Goal: Task Accomplishment & Management: Manage account settings

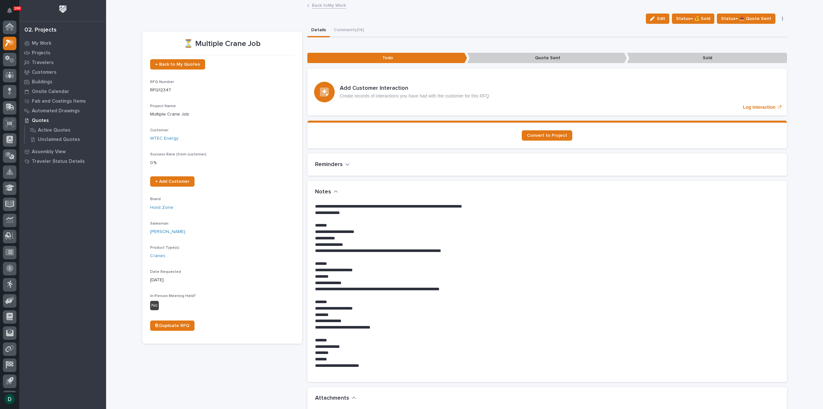
scroll to position [12, 0]
click at [758, 20] on span "Status→ 📤 Quote Sent" at bounding box center [746, 19] width 50 height 8
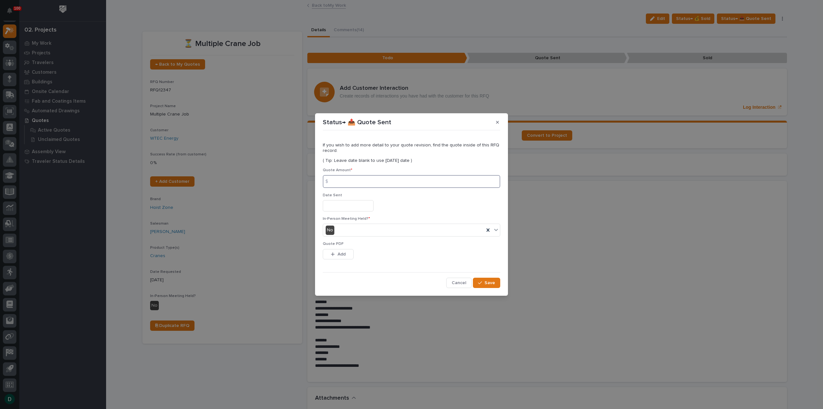
click at [357, 182] on input at bounding box center [412, 181] width 178 height 13
type input "541179"
click at [364, 207] on input "text" at bounding box center [348, 205] width 51 height 11
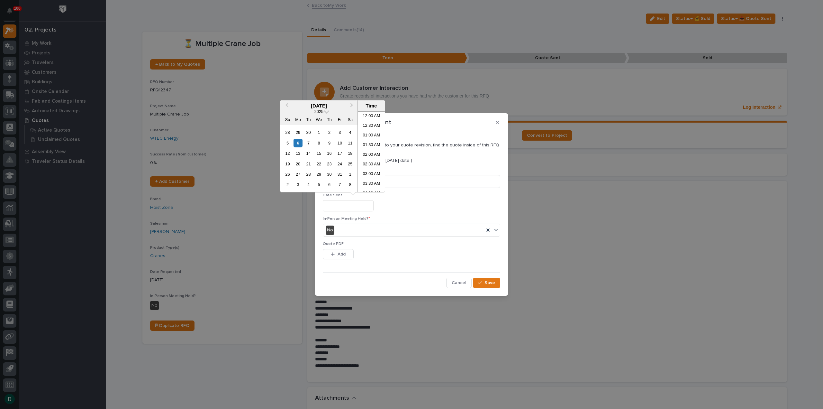
scroll to position [206, 0]
drag, startPoint x: 300, startPoint y: 143, endPoint x: 305, endPoint y: 148, distance: 7.5
click at [300, 143] on div "6" at bounding box center [298, 143] width 9 height 9
type input "**********"
click at [346, 252] on button "Add" at bounding box center [338, 254] width 31 height 10
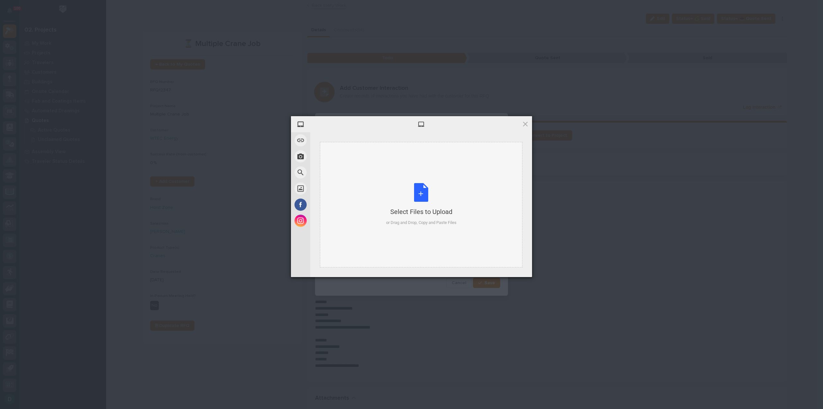
click at [422, 196] on div "Select Files to Upload or Drag and Drop, Copy and Paste Files" at bounding box center [421, 204] width 70 height 43
click at [515, 269] on span "Upload 1" at bounding box center [513, 268] width 13 height 5
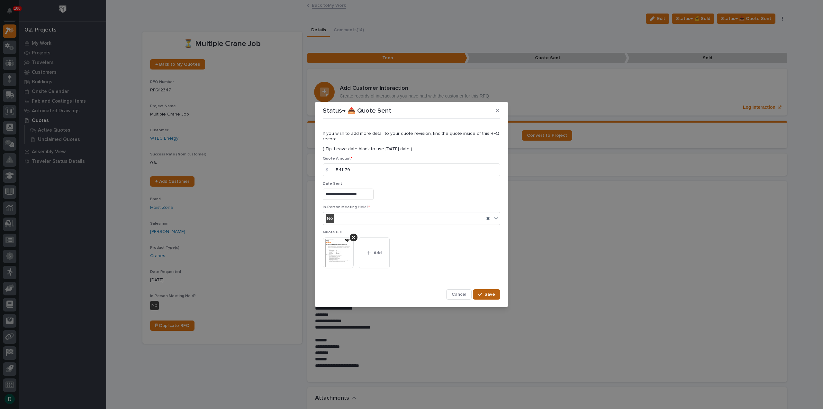
click at [495, 293] on span "Save" at bounding box center [490, 294] width 11 height 6
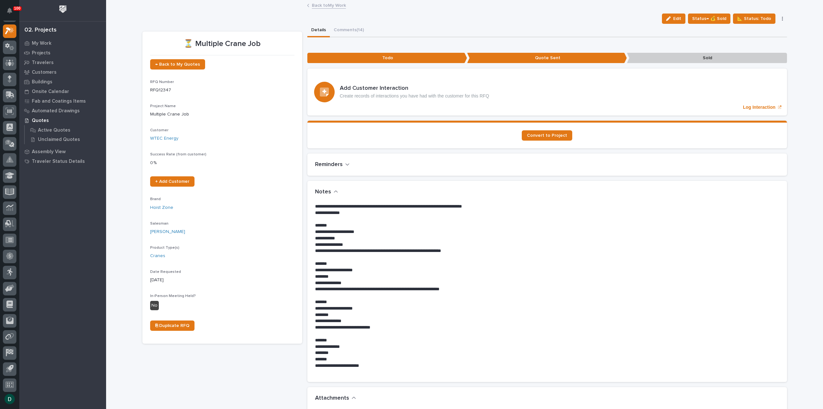
click at [338, 5] on link "Back to My Work" at bounding box center [329, 4] width 34 height 7
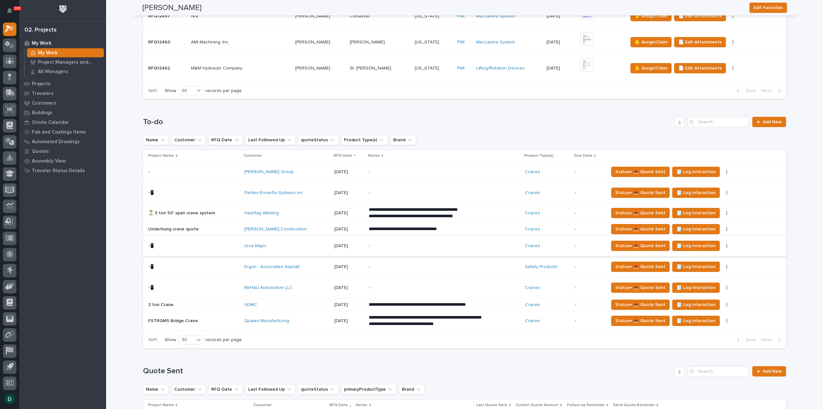
scroll to position [289, 0]
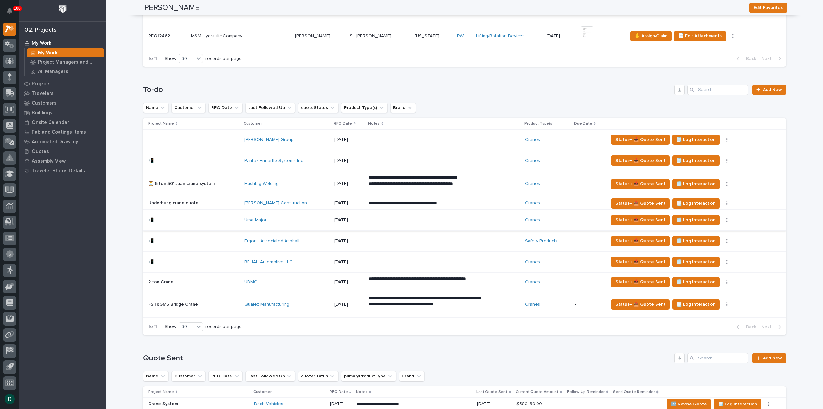
click at [723, 218] on button "button" at bounding box center [727, 220] width 9 height 5
click at [695, 243] on span "🚩 Edit Flags" at bounding box center [684, 243] width 26 height 8
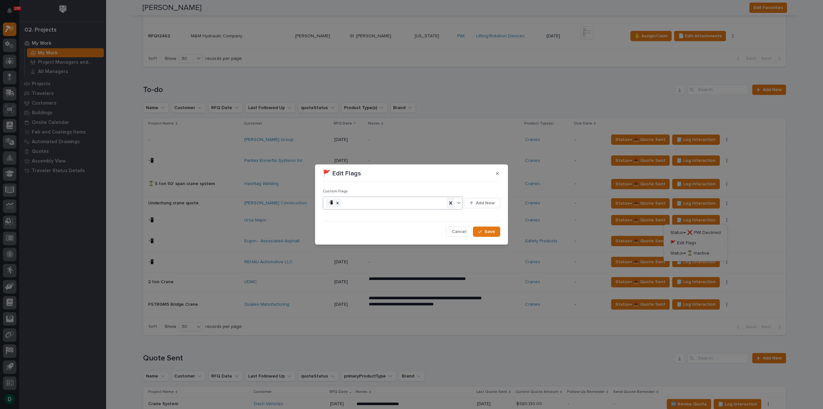
click at [451, 202] on icon at bounding box center [450, 202] width 3 height 3
click at [484, 231] on div "button" at bounding box center [481, 231] width 6 height 5
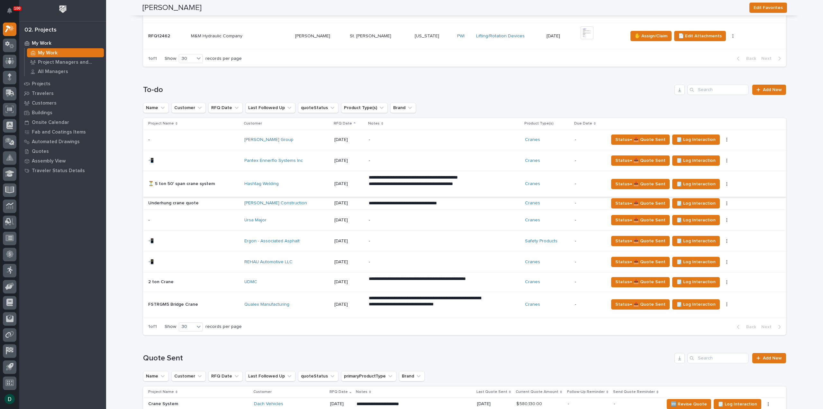
click at [723, 183] on button "button" at bounding box center [727, 184] width 9 height 5
click at [699, 206] on button "🚩 Edit Flags" at bounding box center [696, 207] width 58 height 10
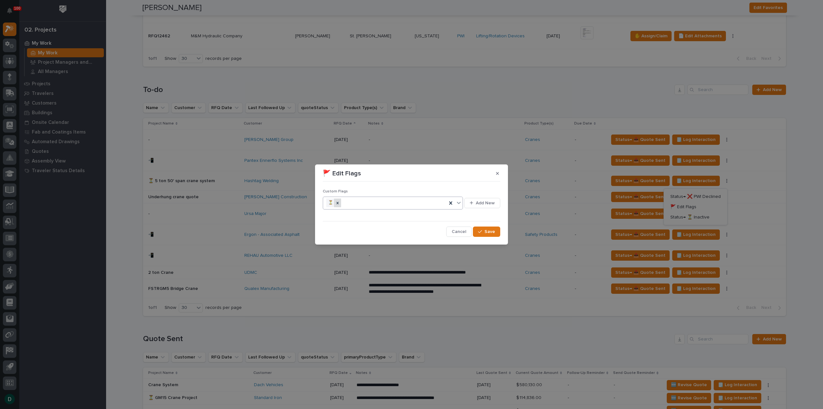
click at [339, 203] on icon at bounding box center [337, 203] width 5 height 5
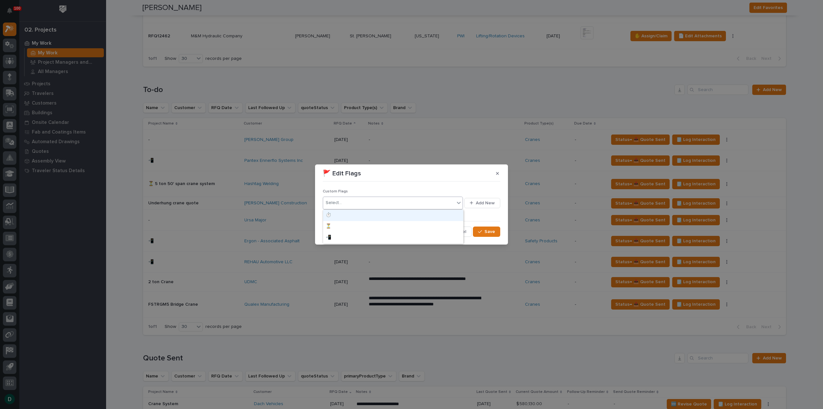
click at [459, 203] on icon at bounding box center [459, 203] width 4 height 2
click at [378, 236] on div "📲" at bounding box center [393, 237] width 140 height 11
click at [484, 232] on div "button" at bounding box center [481, 231] width 6 height 5
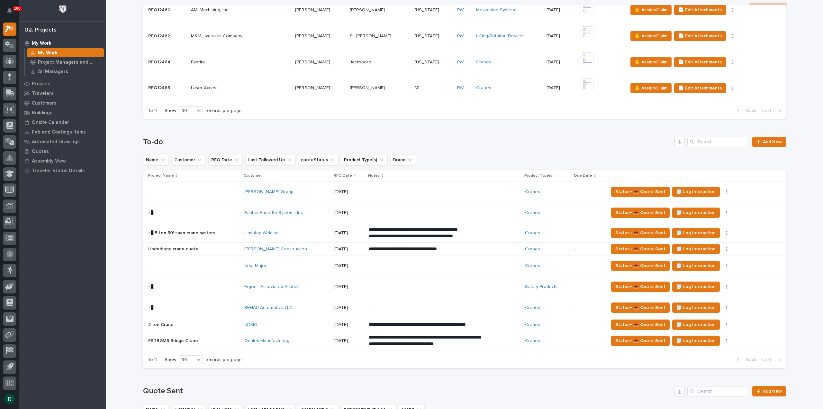
scroll to position [14, 0]
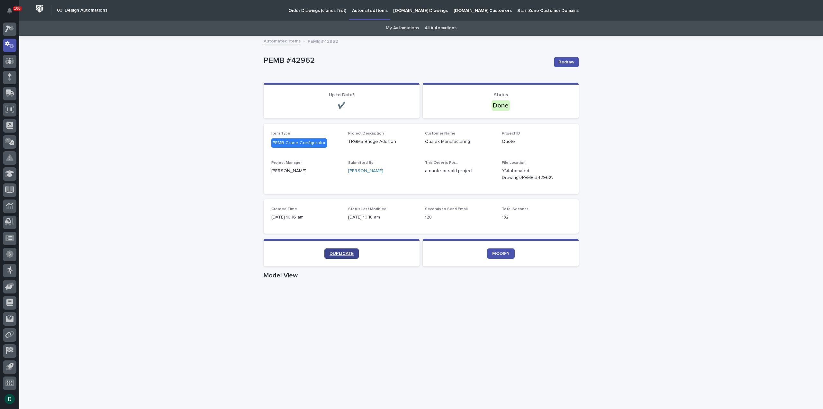
click at [338, 253] on span "DUPLICATE" at bounding box center [342, 253] width 24 height 5
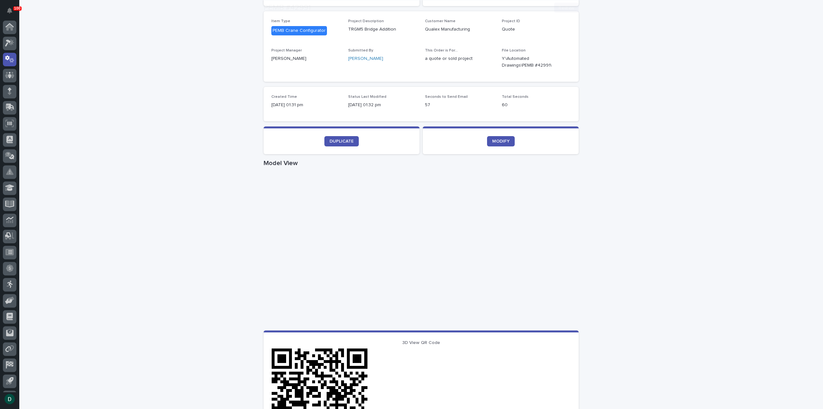
scroll to position [129, 0]
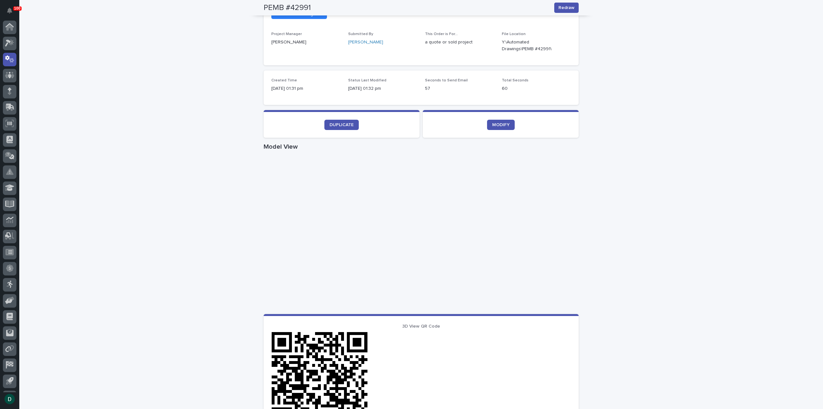
click at [669, 215] on div "Loading... Saving… Loading... Saving… PEMB #42991 Redraw PEMB #42991 Redraw Sor…" at bounding box center [421, 244] width 804 height 672
